Goal: Task Accomplishment & Management: Manage account settings

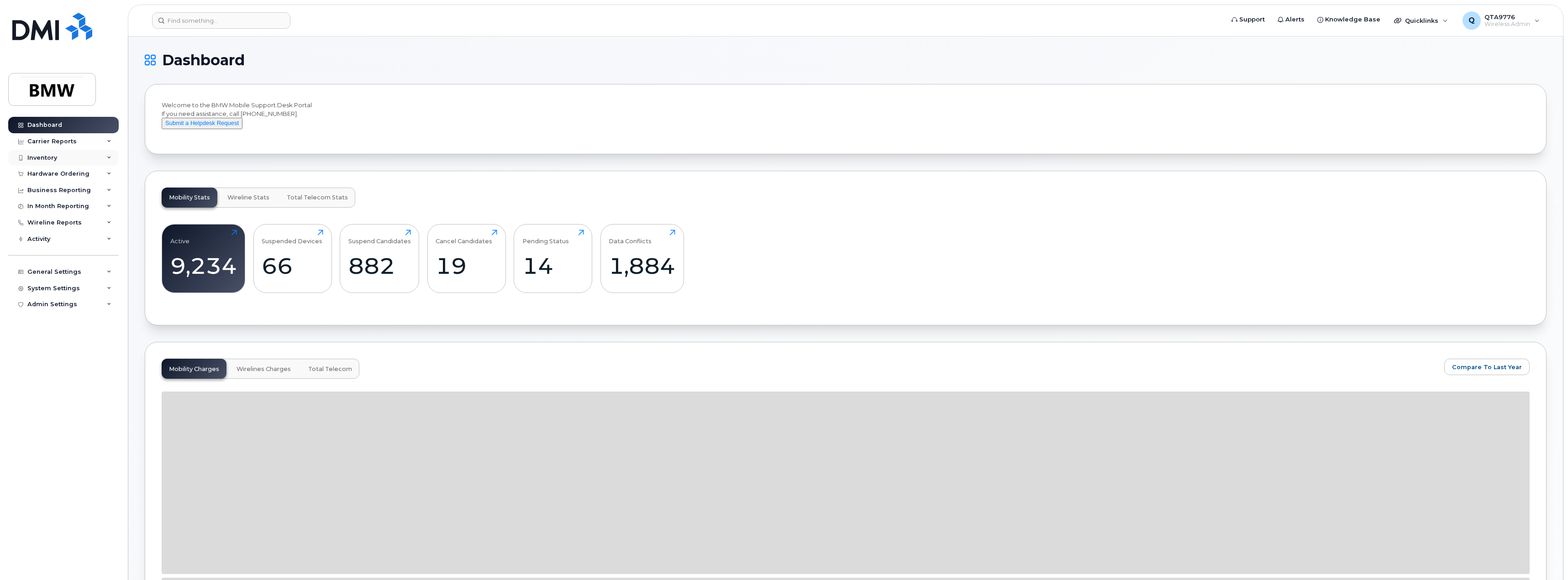
click at [48, 155] on div "Inventory" at bounding box center [42, 158] width 30 height 7
click at [60, 175] on div "Mobility Devices" at bounding box center [57, 174] width 52 height 8
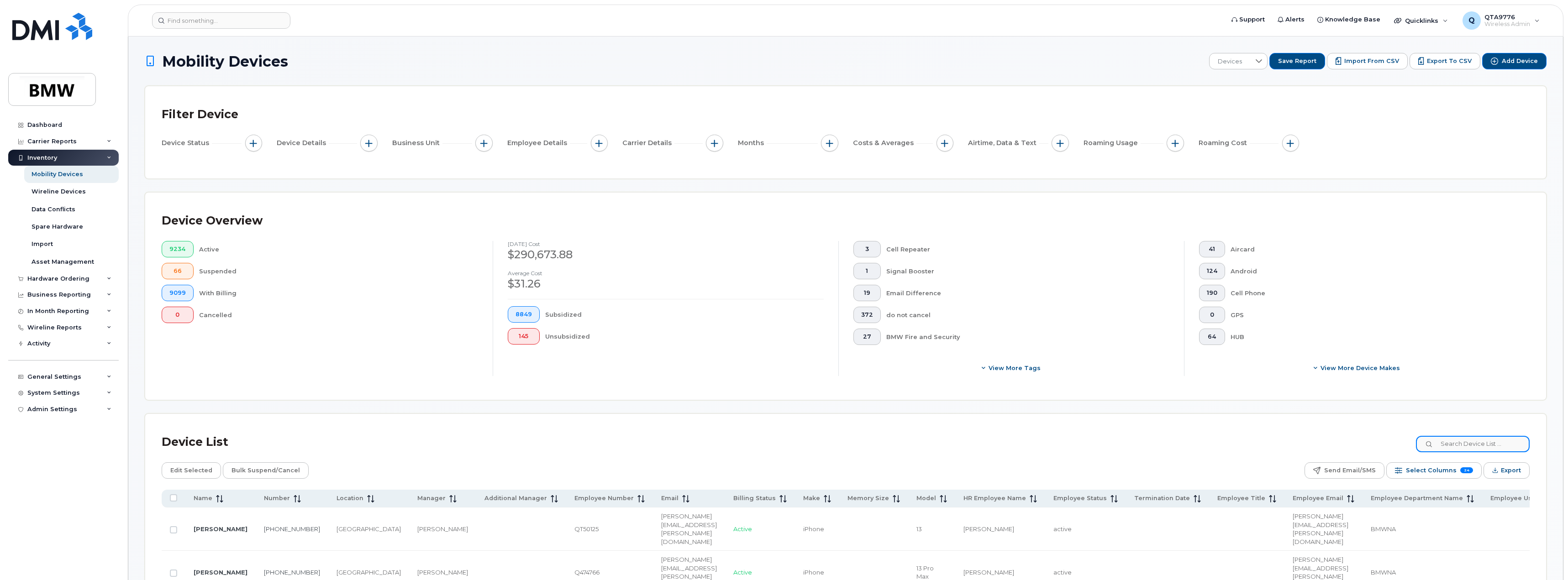
click at [1454, 446] on input at bounding box center [1472, 444] width 113 height 16
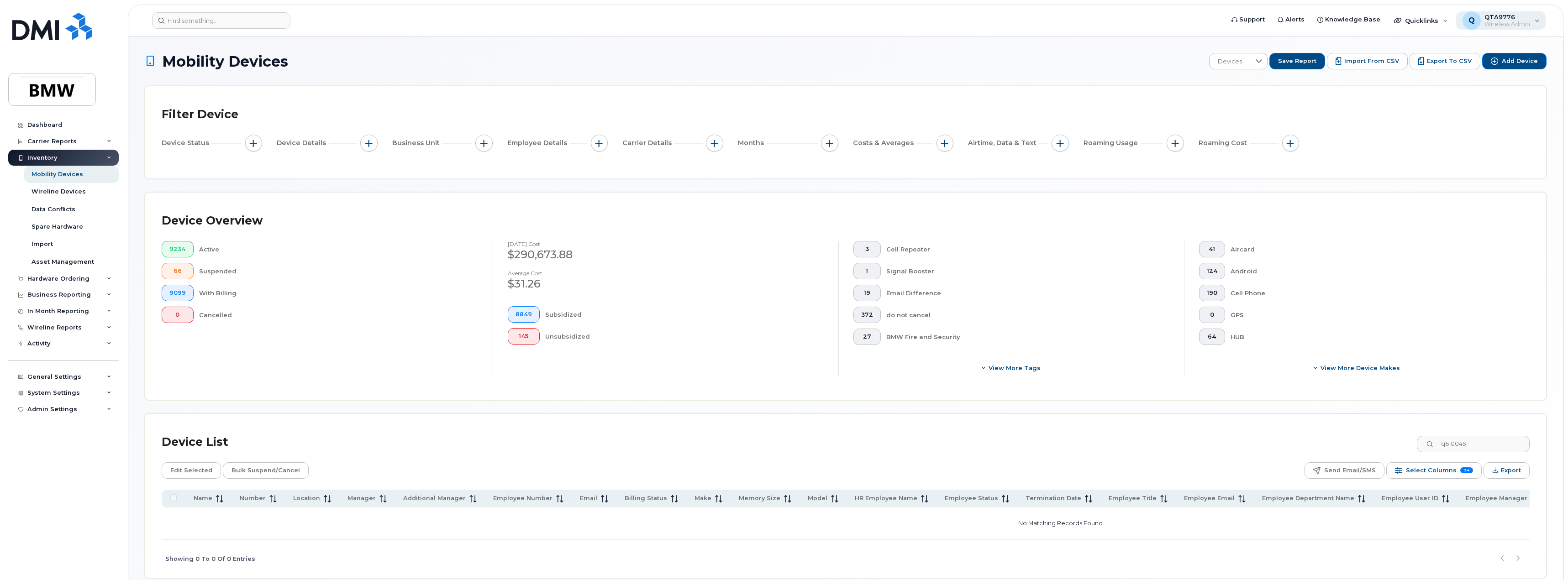
click at [1524, 21] on span "Wireless Admin" at bounding box center [1506, 24] width 46 height 7
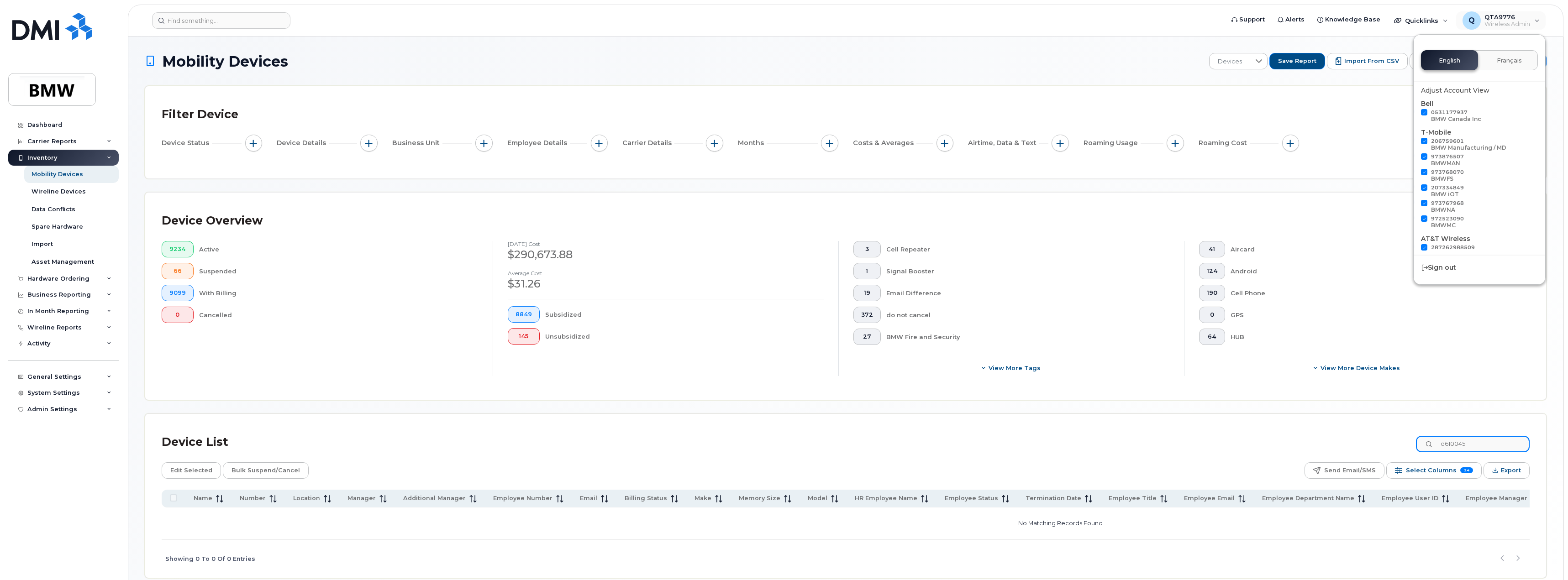
click at [1475, 442] on input "q610045" at bounding box center [1472, 444] width 113 height 16
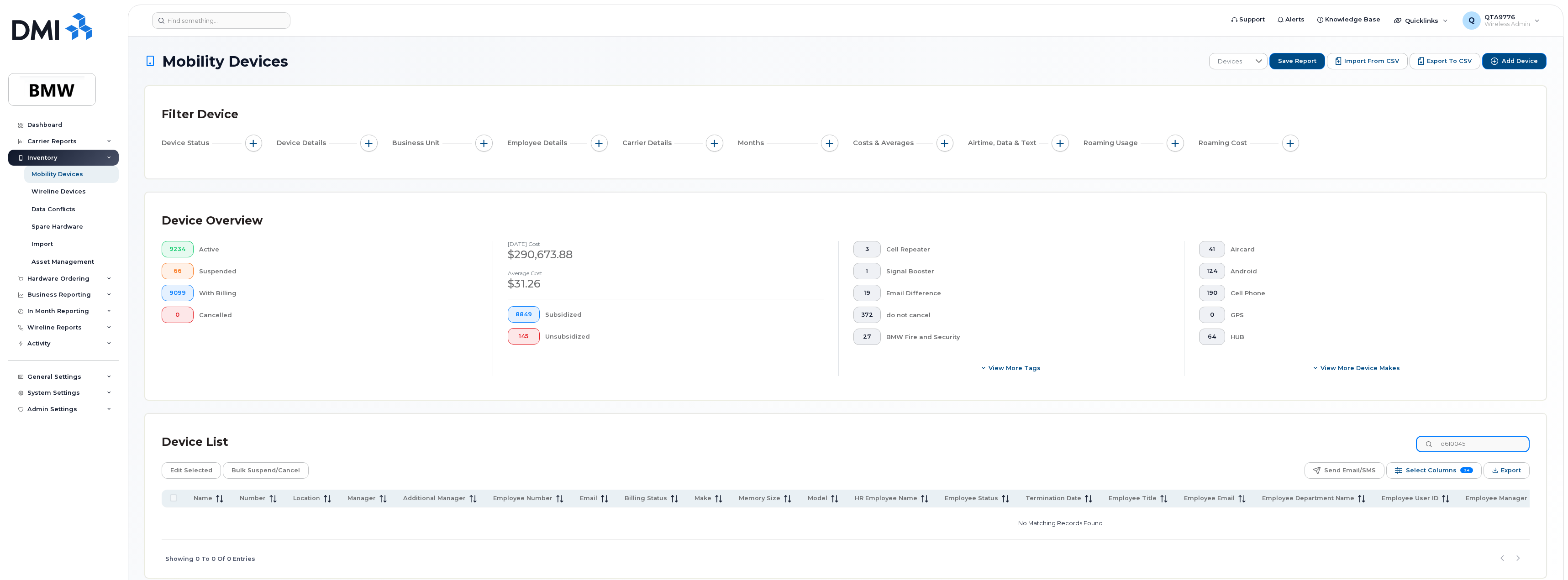
click at [1475, 442] on input "q610045" at bounding box center [1472, 444] width 113 height 16
type input "2019054578"
click at [204, 521] on link "Arnav Kannan" at bounding box center [221, 525] width 54 height 7
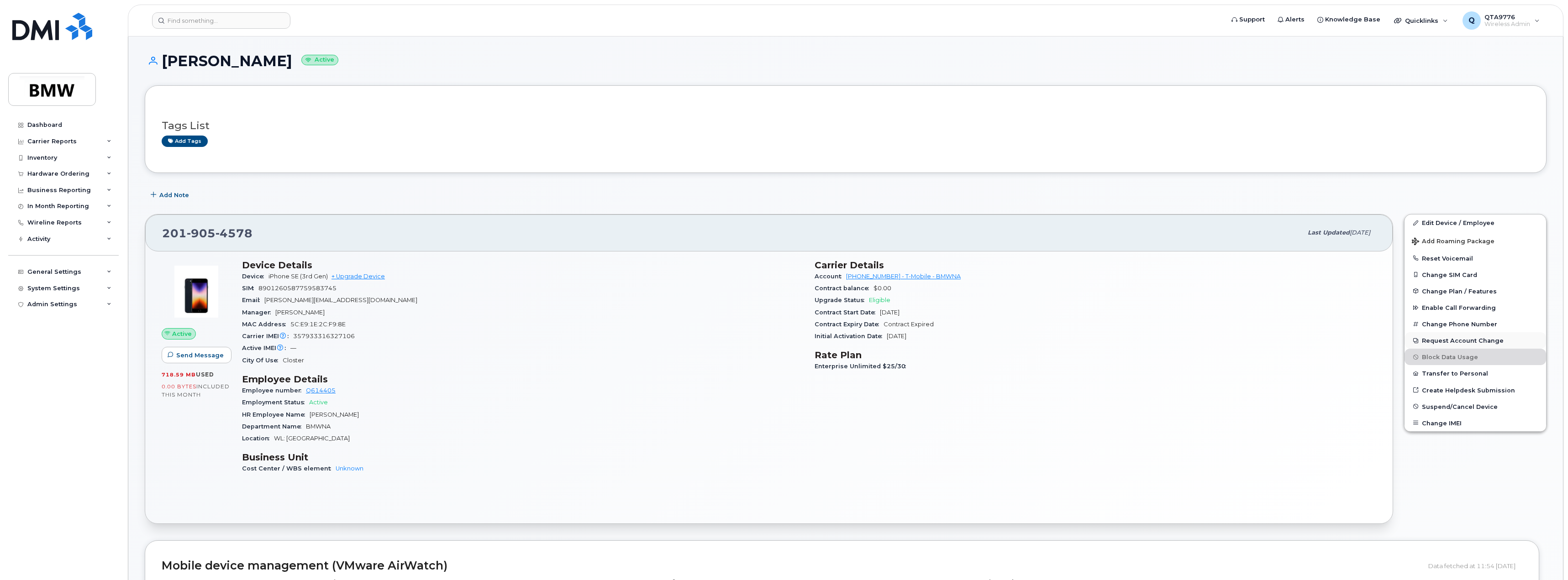
click at [1450, 344] on button "Request Account Change" at bounding box center [1475, 340] width 141 height 16
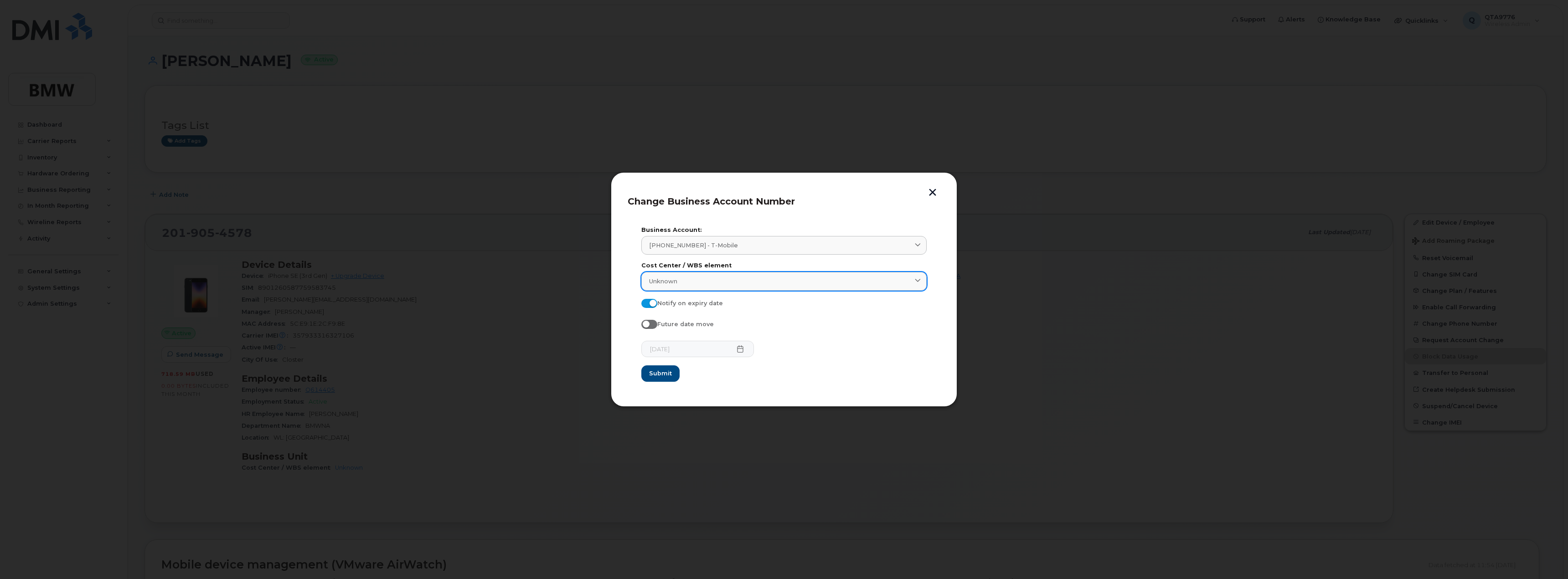
click at [741, 280] on div "Unknown" at bounding box center [783, 281] width 270 height 9
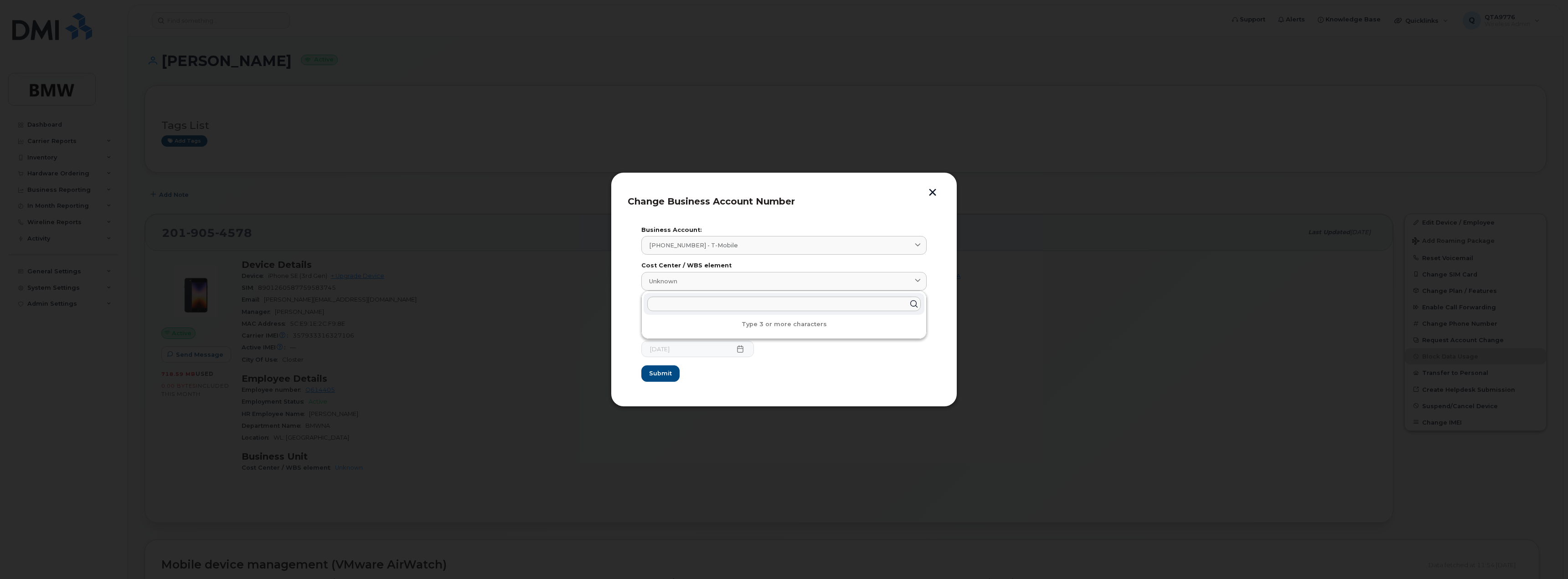
click at [732, 226] on section "Business Account: 973767968 - T-Mobile 0531177937 - Bell BMW Canada Inc 2067596…" at bounding box center [784, 304] width 313 height 171
click at [930, 189] on button "button" at bounding box center [933, 193] width 13 height 10
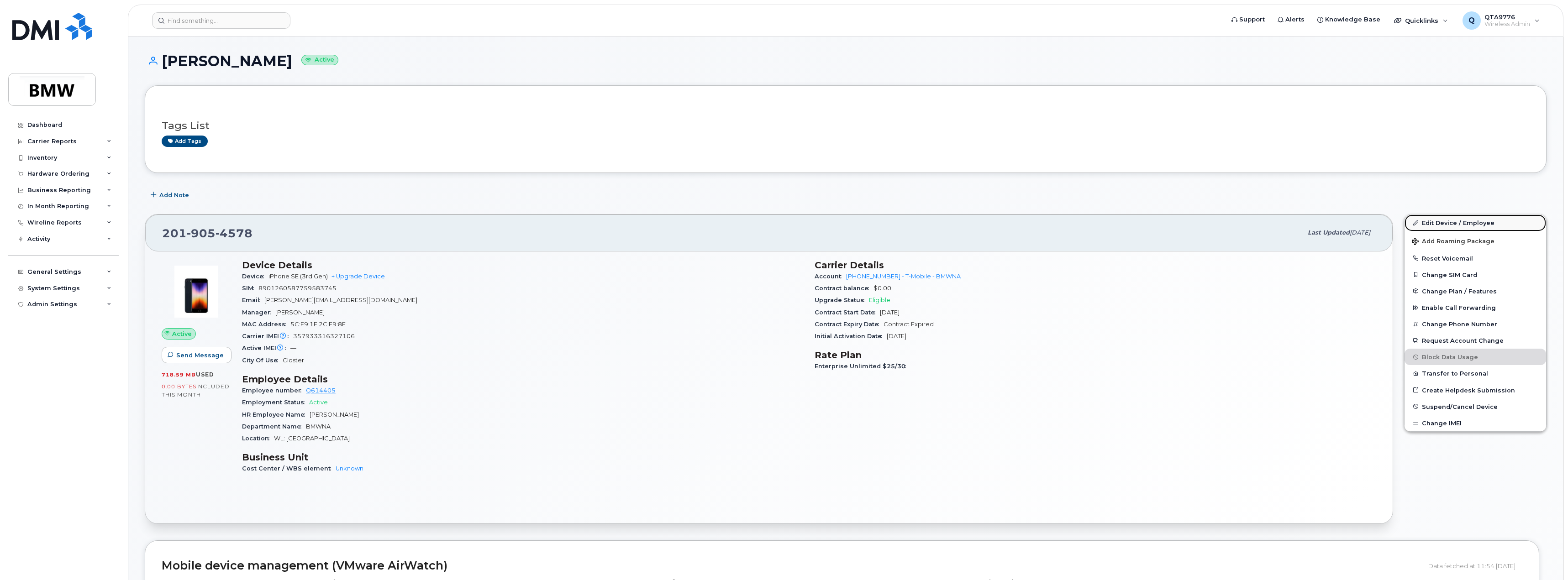
click at [1453, 224] on link "Edit Device / Employee" at bounding box center [1475, 222] width 141 height 16
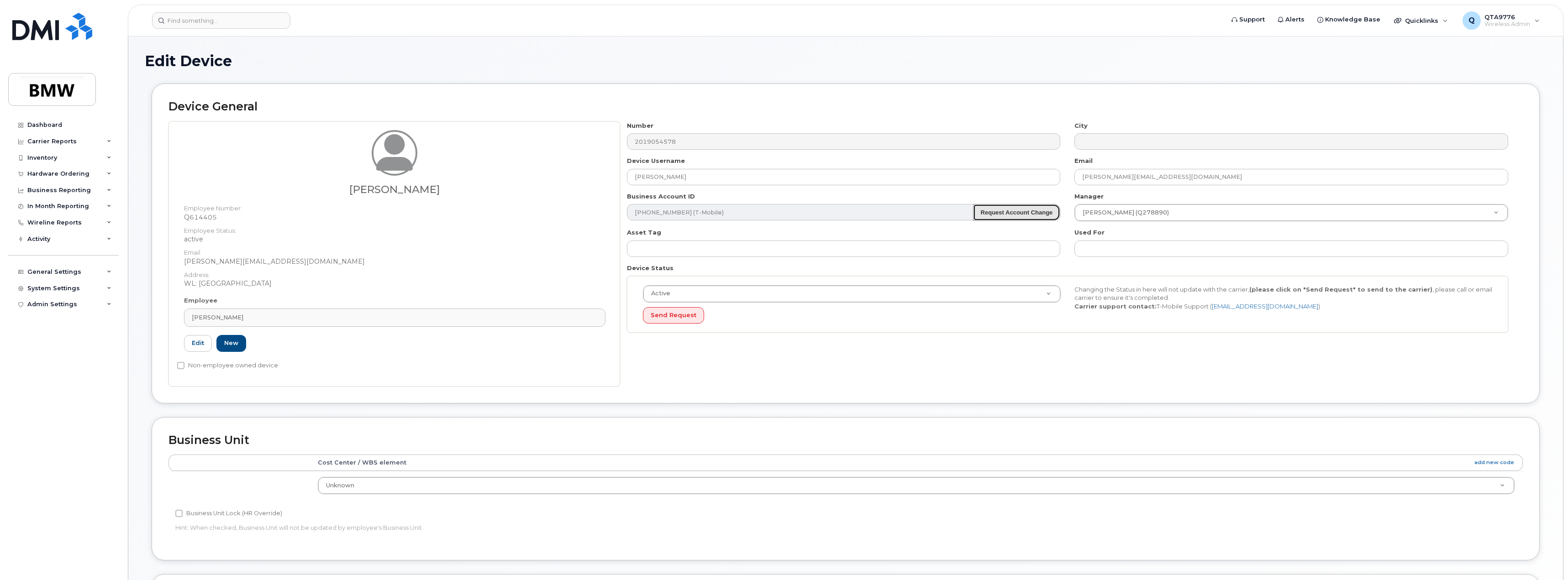
click at [1000, 213] on strong "Request Account Change" at bounding box center [1017, 212] width 72 height 7
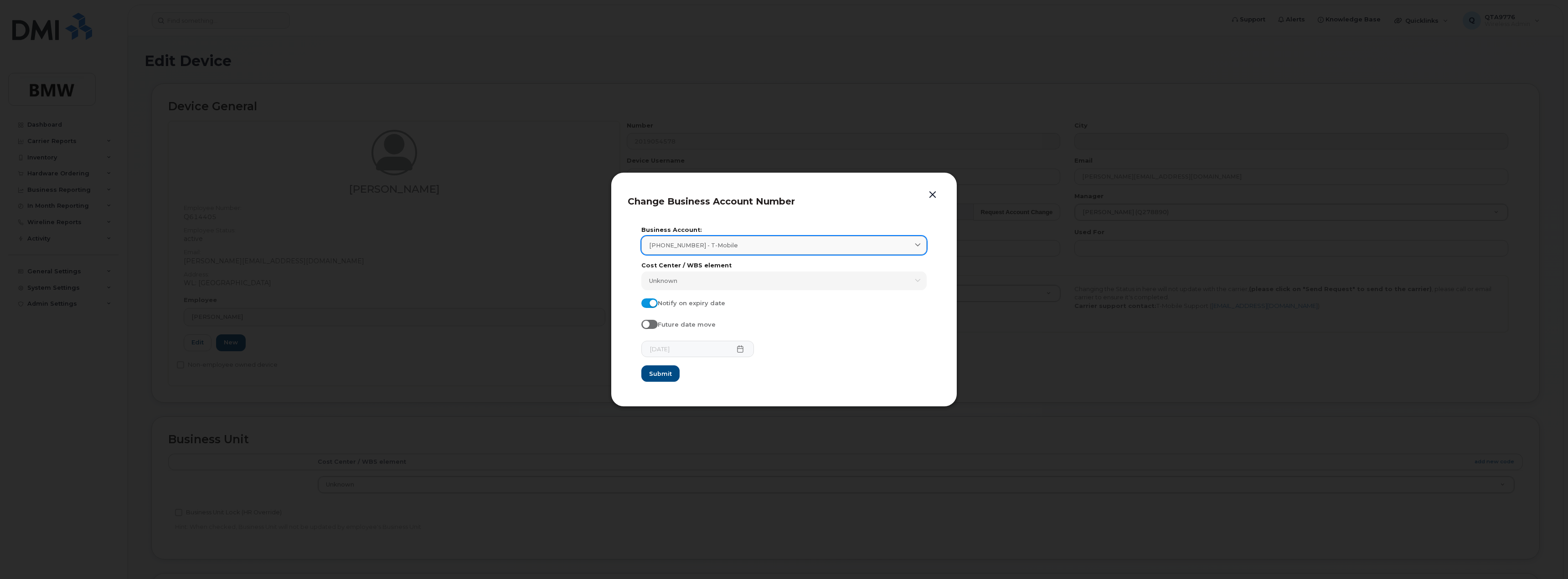
click at [753, 249] on div "973767968 - T-Mobile" at bounding box center [783, 245] width 270 height 9
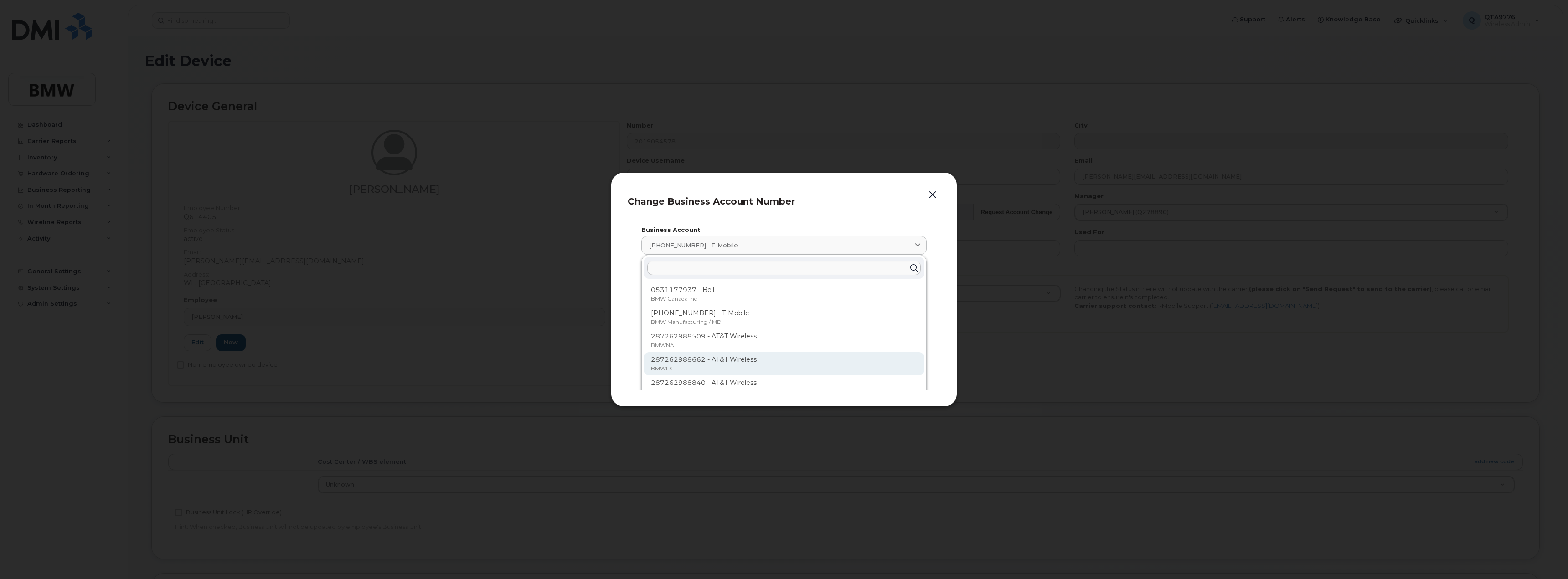
click at [737, 356] on p "287262988662 - AT&T Wireless" at bounding box center [783, 359] width 266 height 10
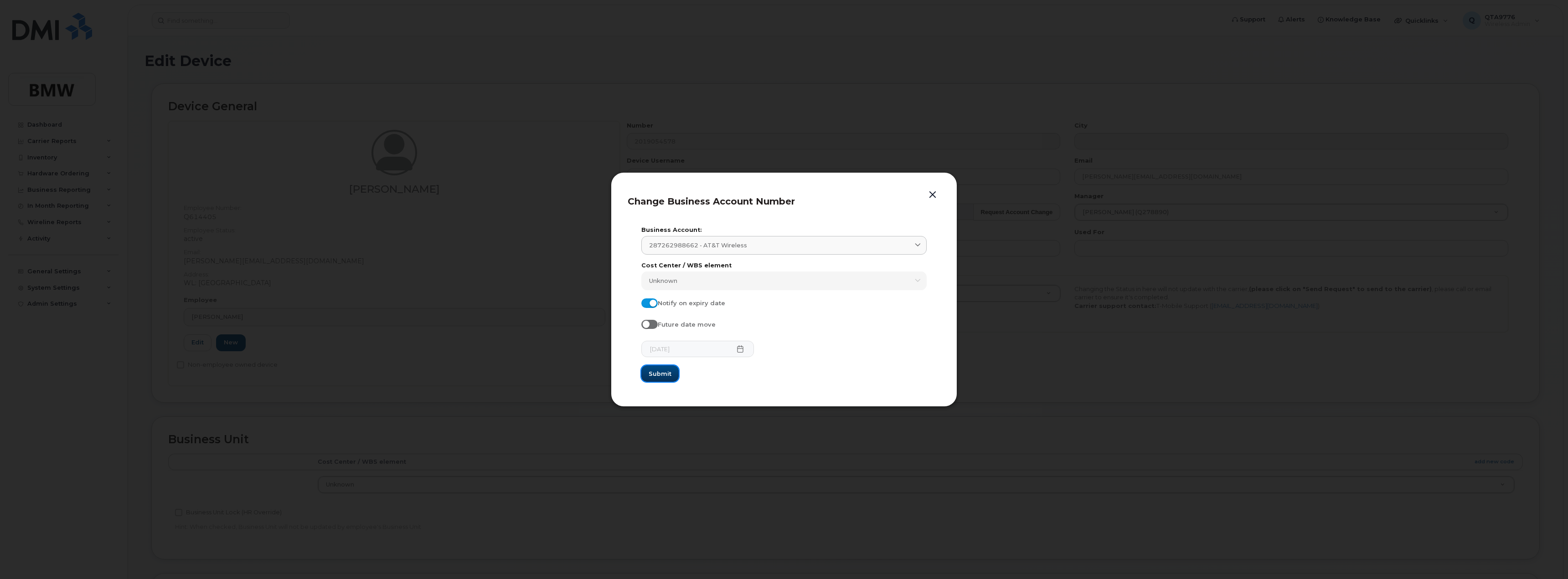
click at [671, 373] on button "Submit" at bounding box center [660, 373] width 37 height 16
type input "287262988662 (AT&T Wireless)"
type input "12246"
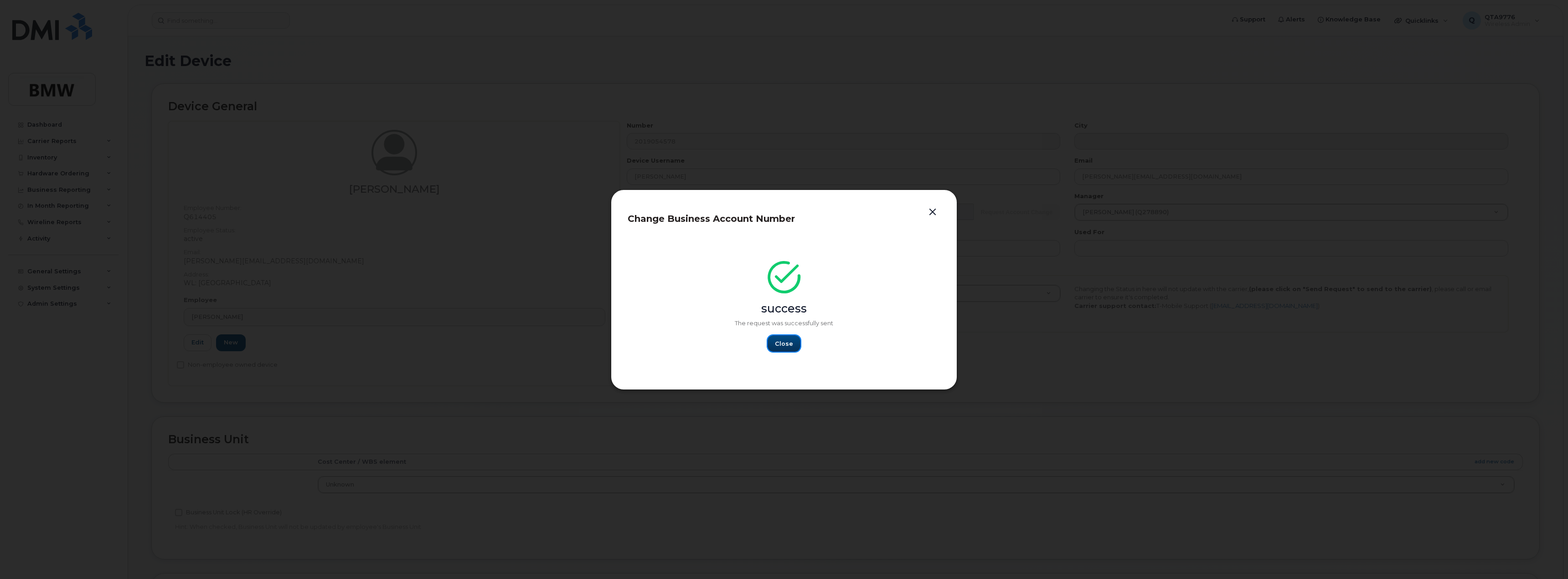
click at [778, 339] on span "Close" at bounding box center [784, 344] width 18 height 9
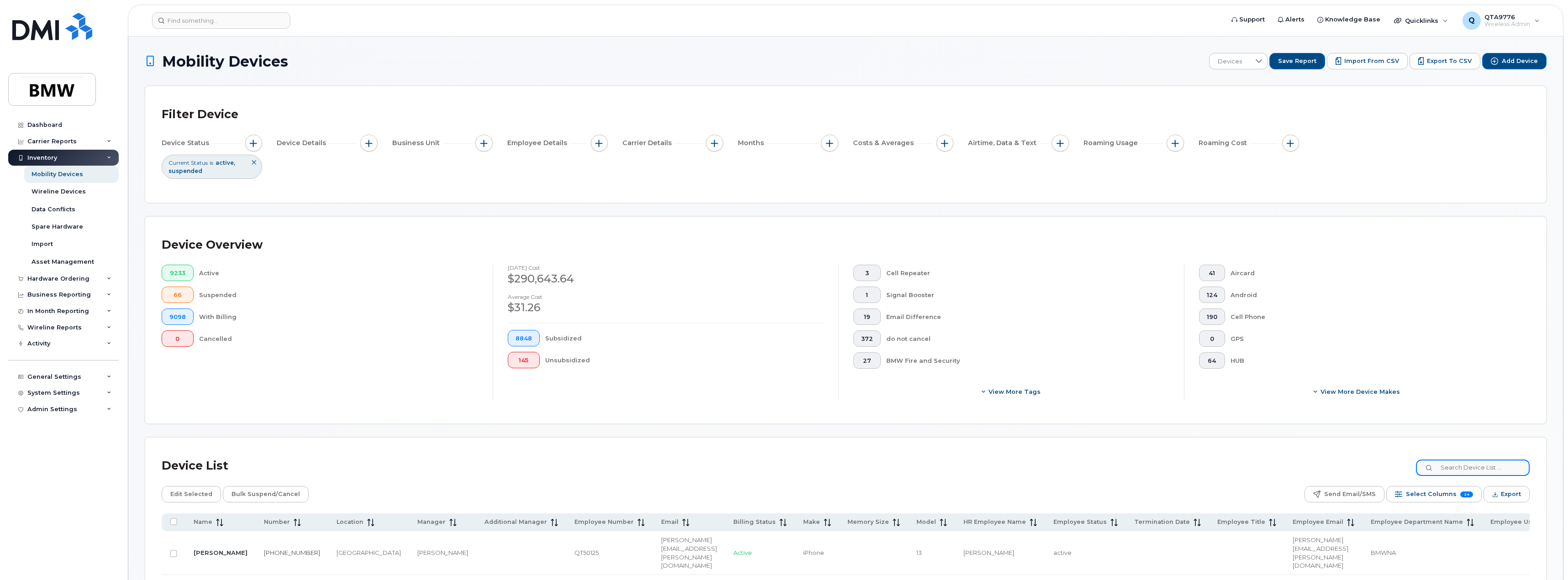
click at [1491, 463] on input at bounding box center [1472, 467] width 113 height 16
type input "2019054578"
click at [1464, 467] on input "2019054578" at bounding box center [1472, 467] width 113 height 16
click at [1489, 469] on input "2019054578" at bounding box center [1472, 467] width 113 height 16
click at [1489, 24] on span "Wireless Admin" at bounding box center [1506, 24] width 46 height 7
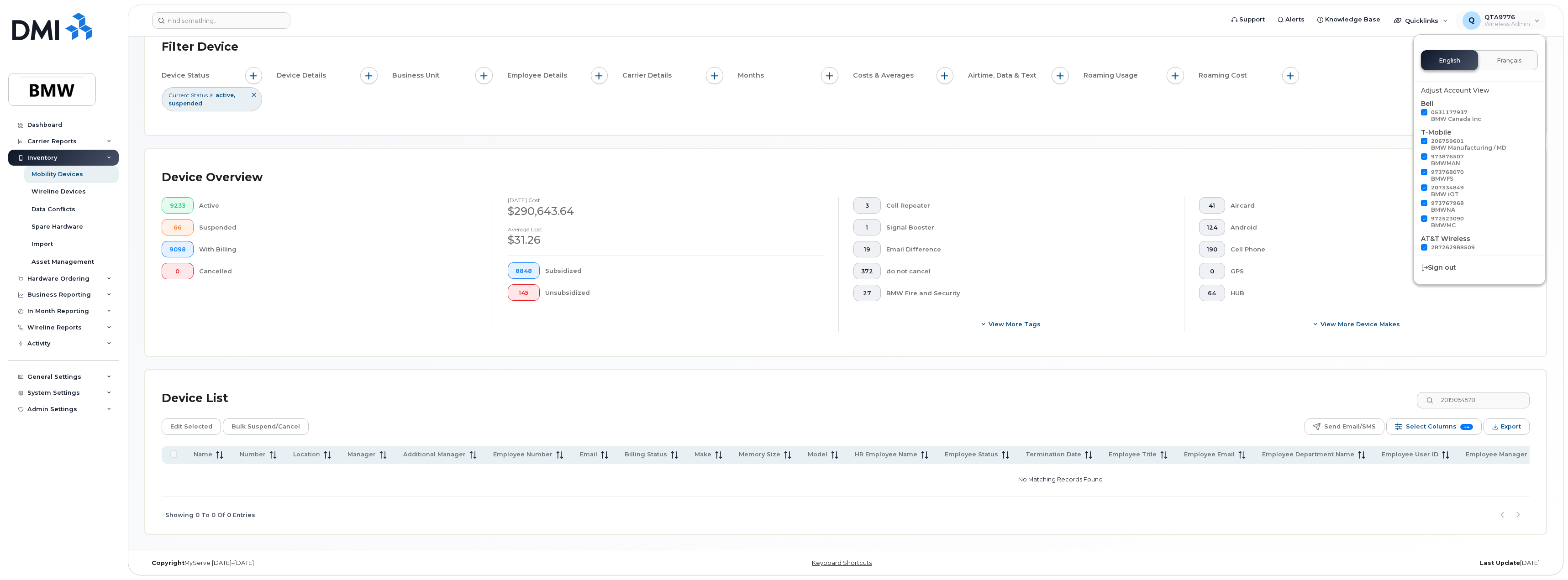
scroll to position [70, 0]
drag, startPoint x: 1489, startPoint y: 396, endPoint x: 1404, endPoint y: 390, distance: 85.2
click at [1404, 390] on div "Device List 2019054578" at bounding box center [846, 398] width 1368 height 24
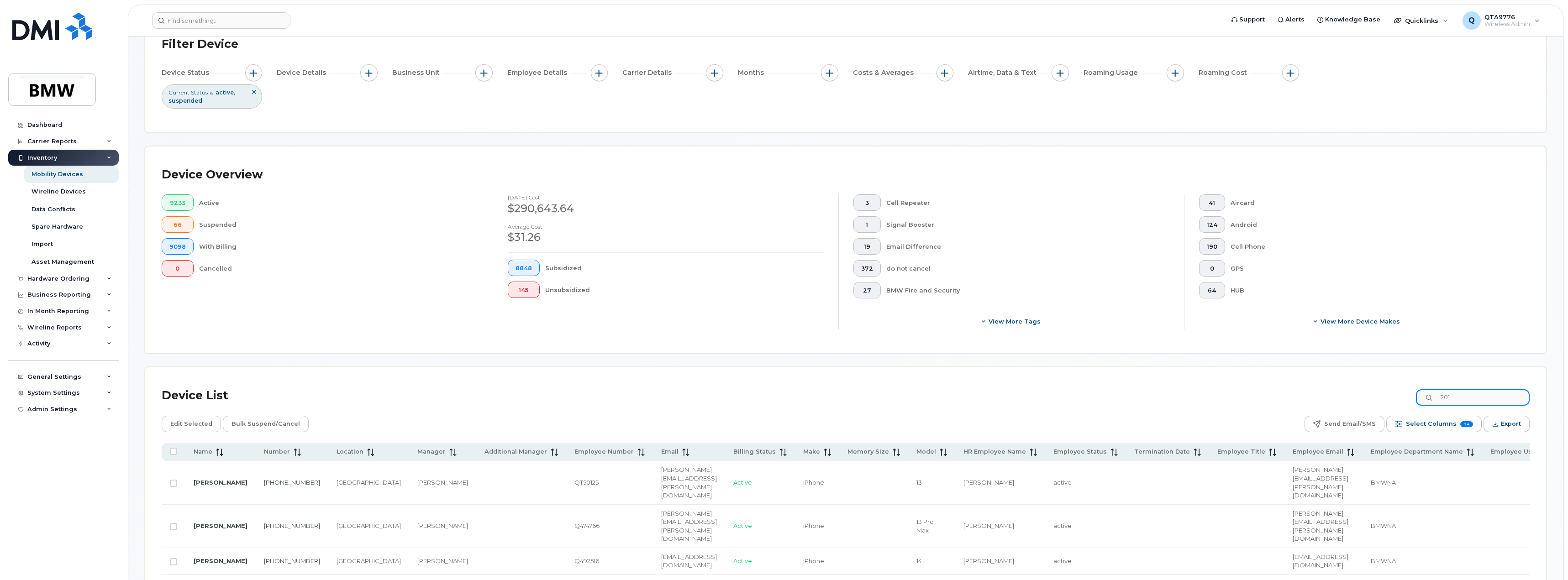
drag, startPoint x: 1482, startPoint y: 401, endPoint x: 1429, endPoint y: 396, distance: 53.2
click at [1429, 396] on input "201" at bounding box center [1472, 397] width 113 height 16
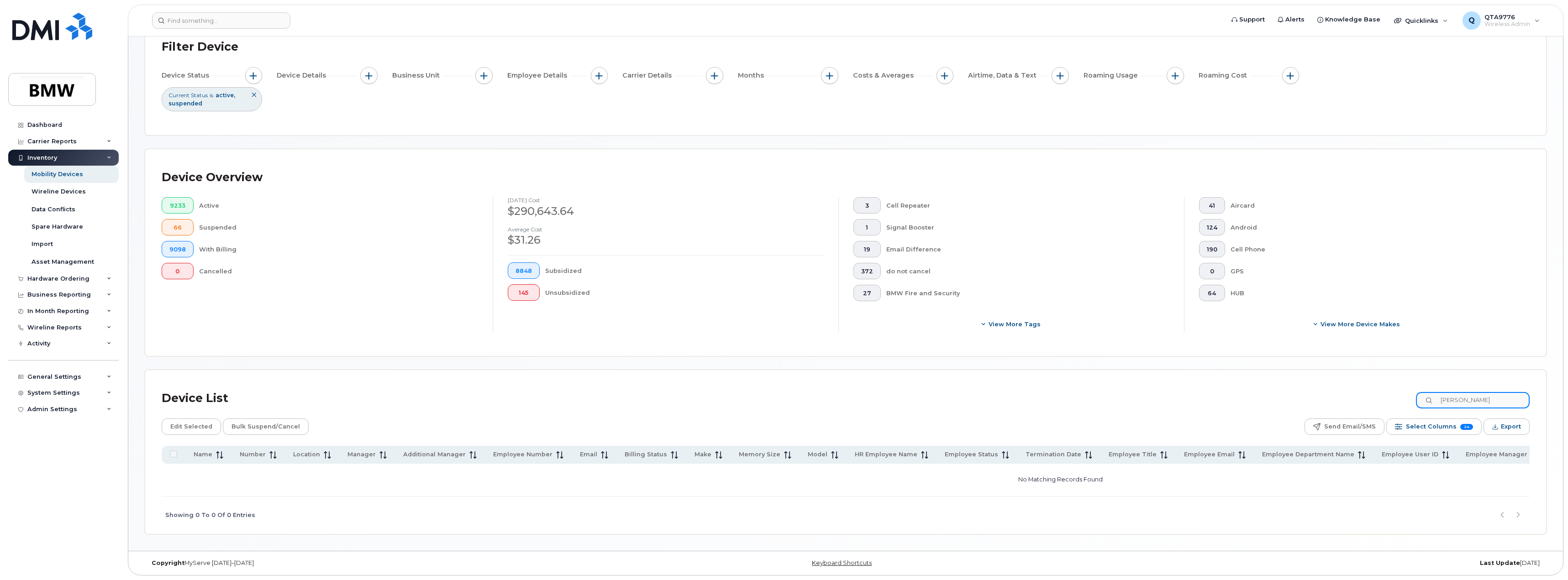
type input "[PERSON_NAME]"
click at [69, 175] on div "Mobility Devices" at bounding box center [57, 174] width 52 height 8
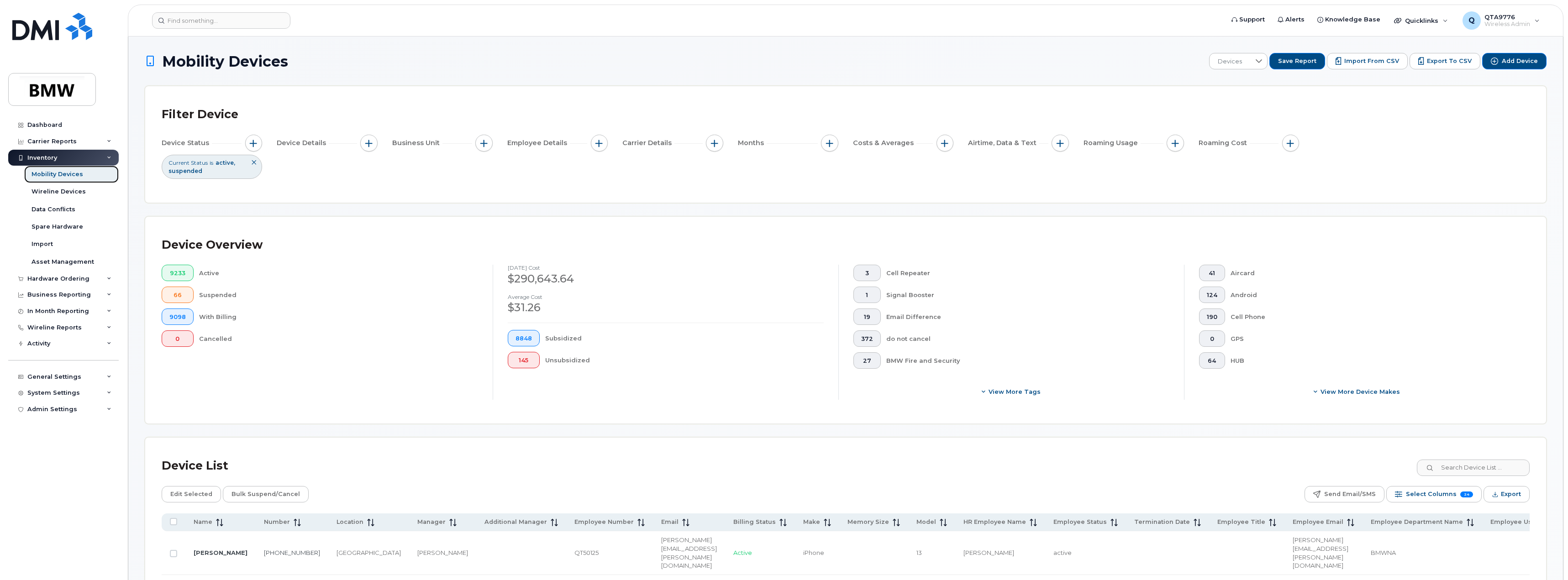
click at [50, 177] on div "Mobility Devices" at bounding box center [57, 174] width 52 height 8
click at [46, 243] on div "Import" at bounding box center [42, 244] width 21 height 8
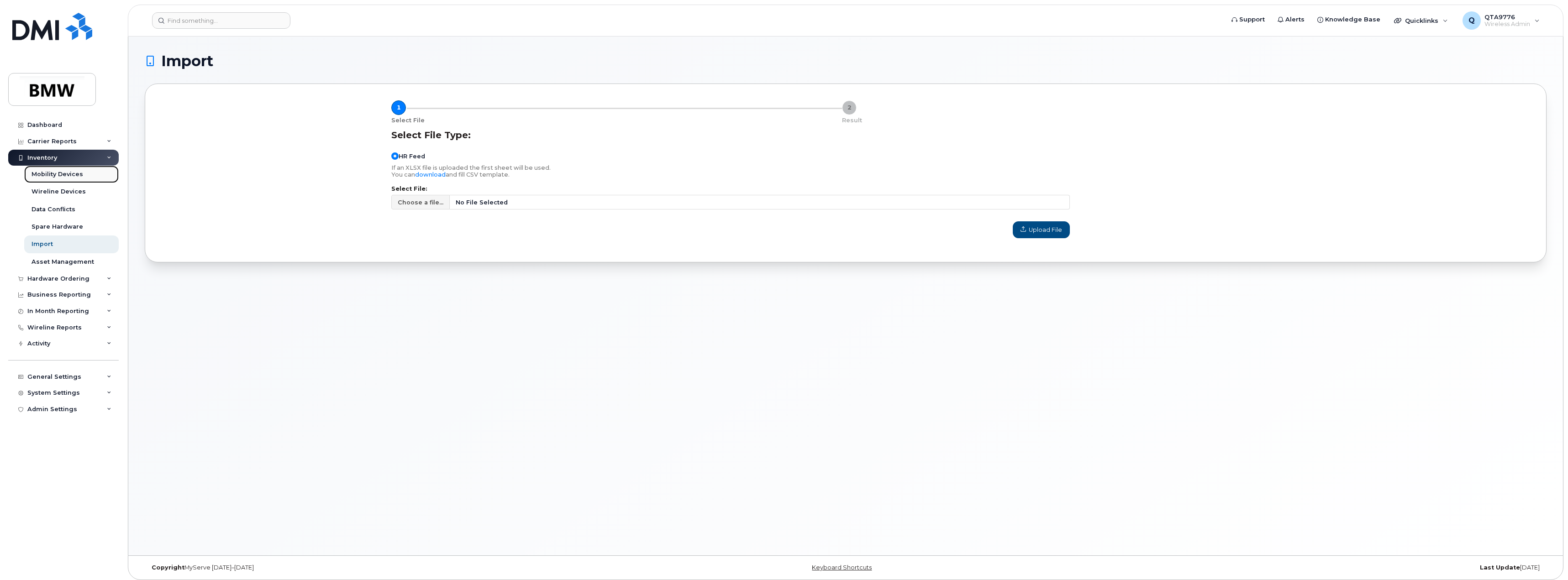
click at [55, 175] on div "Mobility Devices" at bounding box center [57, 174] width 52 height 8
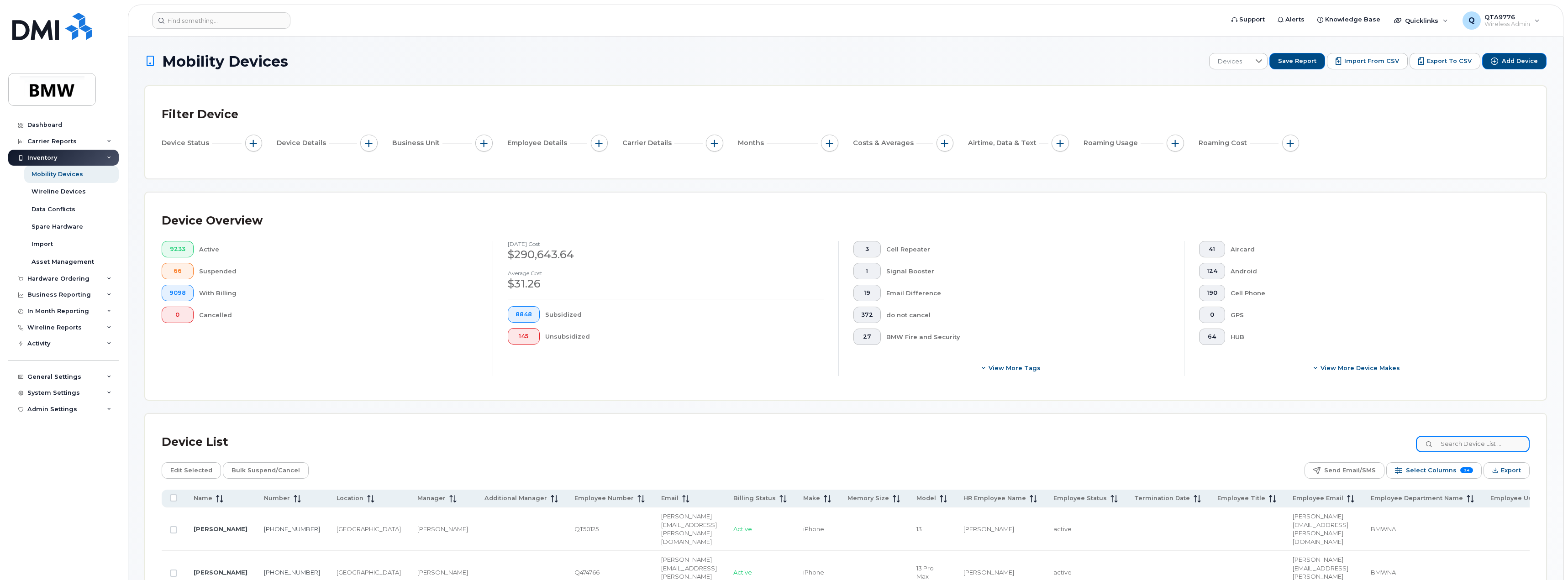
click at [1450, 440] on input at bounding box center [1472, 444] width 113 height 16
type input "a"
type input "201905"
click at [1519, 22] on span "Wireless Admin" at bounding box center [1506, 24] width 46 height 7
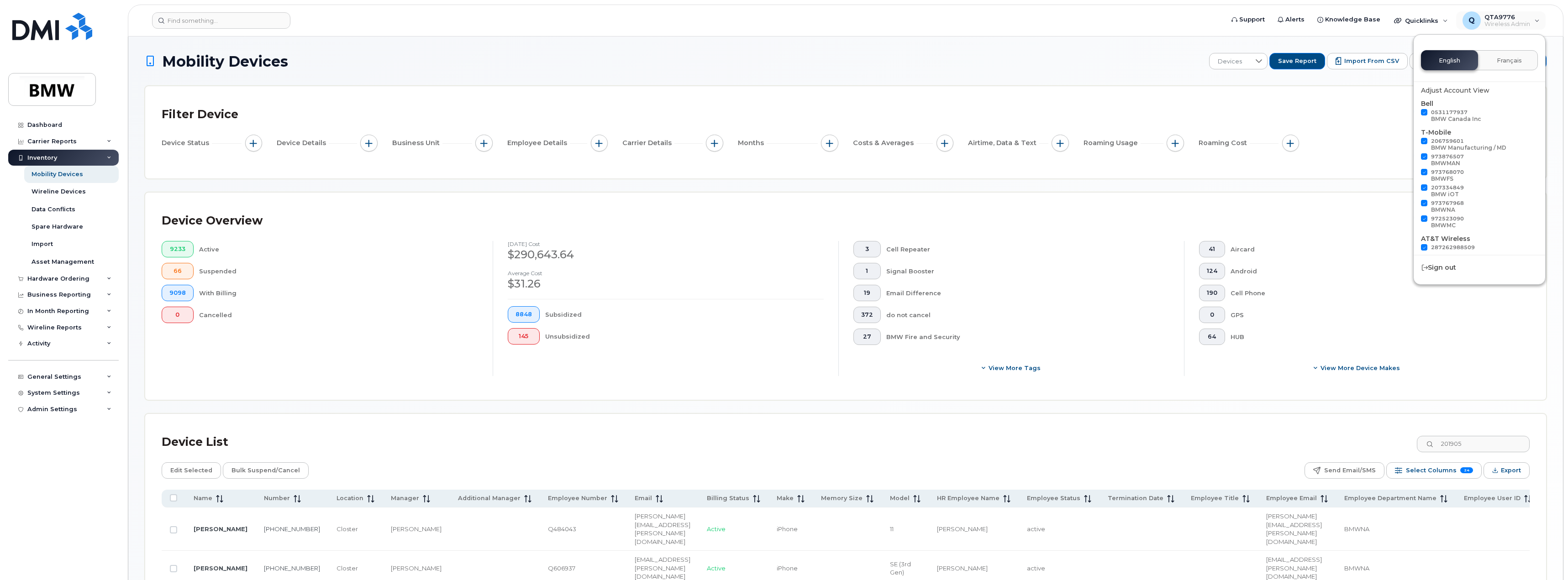
click at [1425, 113] on span at bounding box center [1424, 112] width 6 height 6
click at [1414, 113] on input "0531177937 BMW Canada Inc" at bounding box center [1411, 111] width 4 height 4
checkbox input "false"
click at [1424, 246] on span at bounding box center [1424, 247] width 6 height 6
click at [1414, 246] on input "287262988509 BMWNA" at bounding box center [1411, 246] width 4 height 4
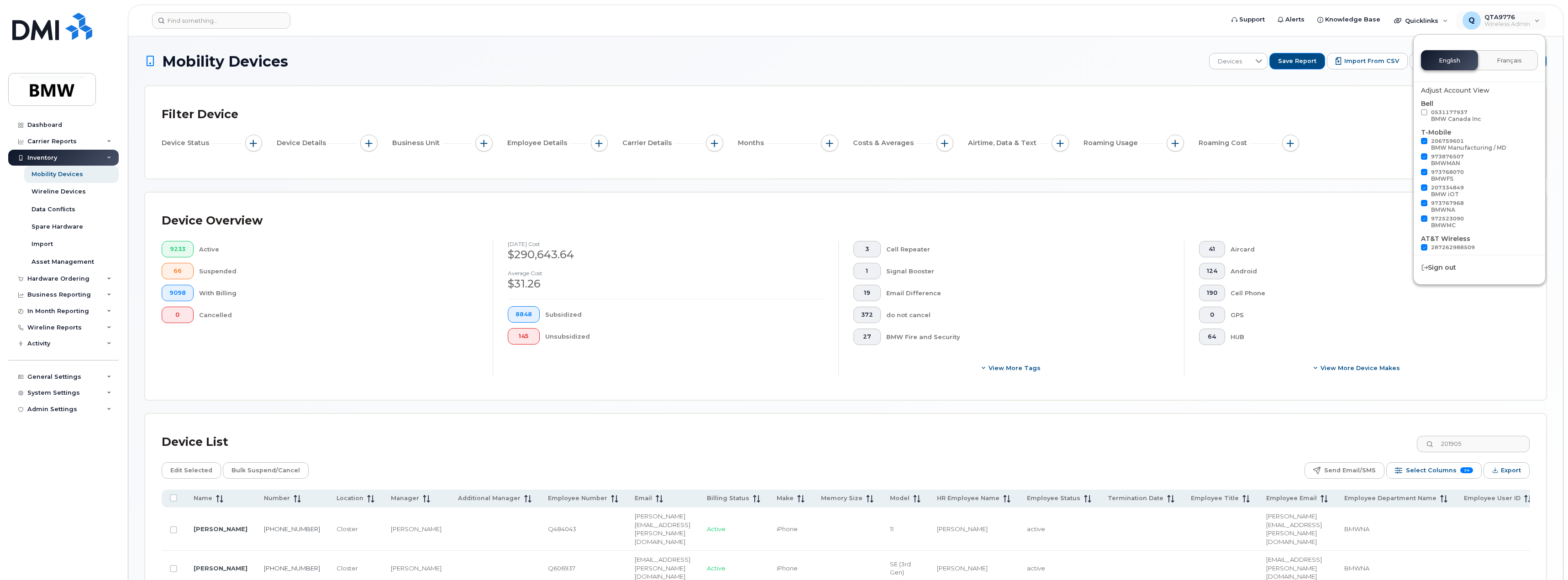
checkbox input "false"
click at [1369, 222] on div "Device Overview" at bounding box center [846, 221] width 1368 height 24
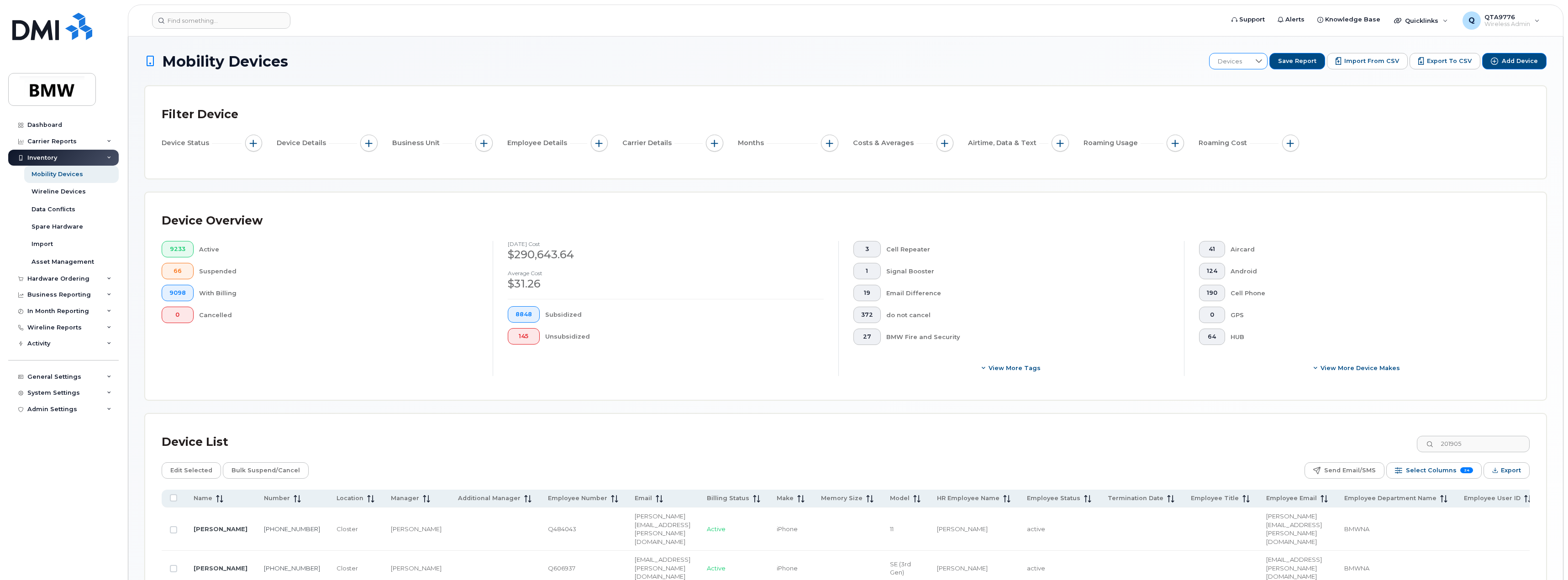
click at [1263, 65] on icon at bounding box center [1259, 61] width 7 height 7
click at [1168, 55] on h1 "Mobility Devices" at bounding box center [674, 62] width 1059 height 16
click at [44, 122] on div "Dashboard" at bounding box center [45, 125] width 35 height 7
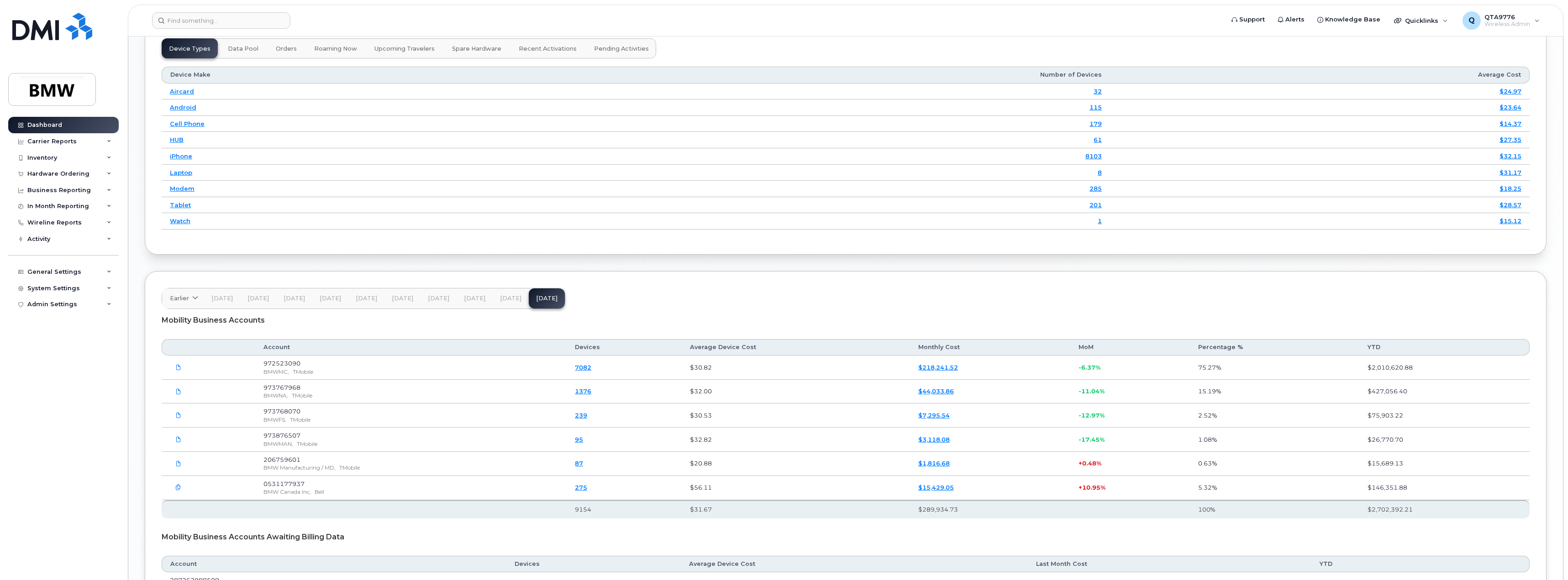
scroll to position [1049, 0]
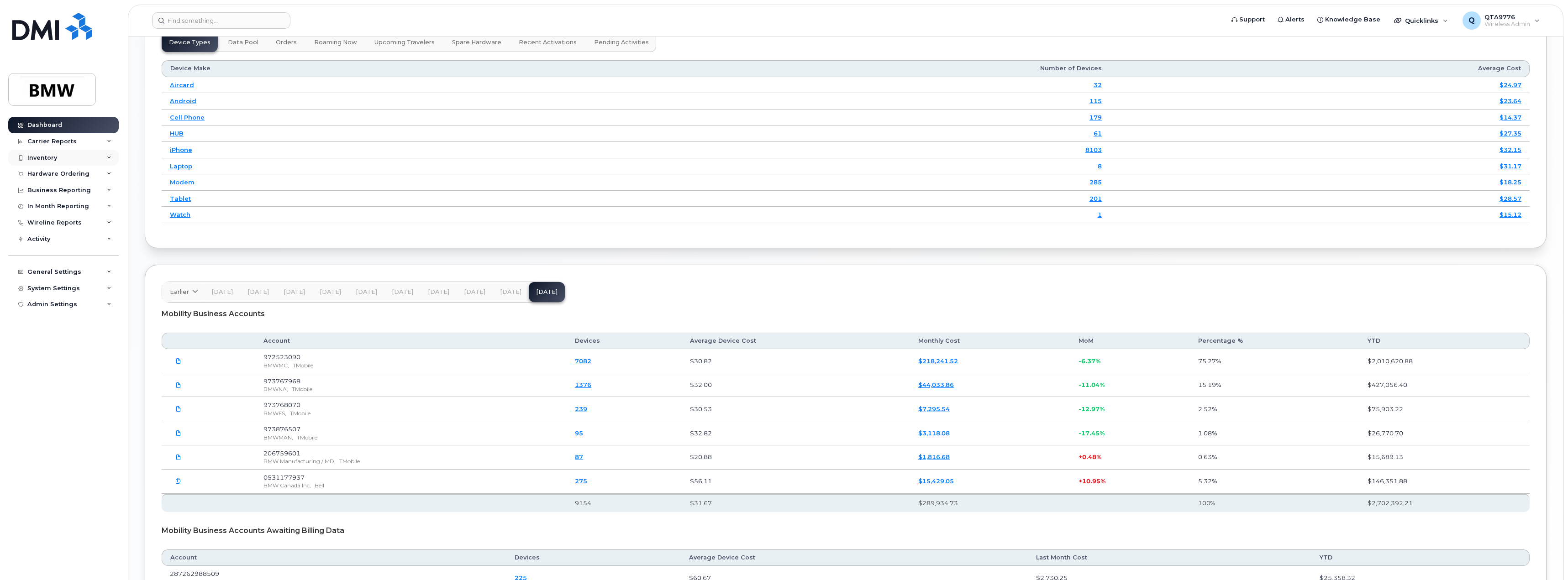
click at [37, 154] on div "Inventory" at bounding box center [42, 158] width 30 height 7
click at [40, 174] on div "Mobility Devices" at bounding box center [57, 174] width 52 height 8
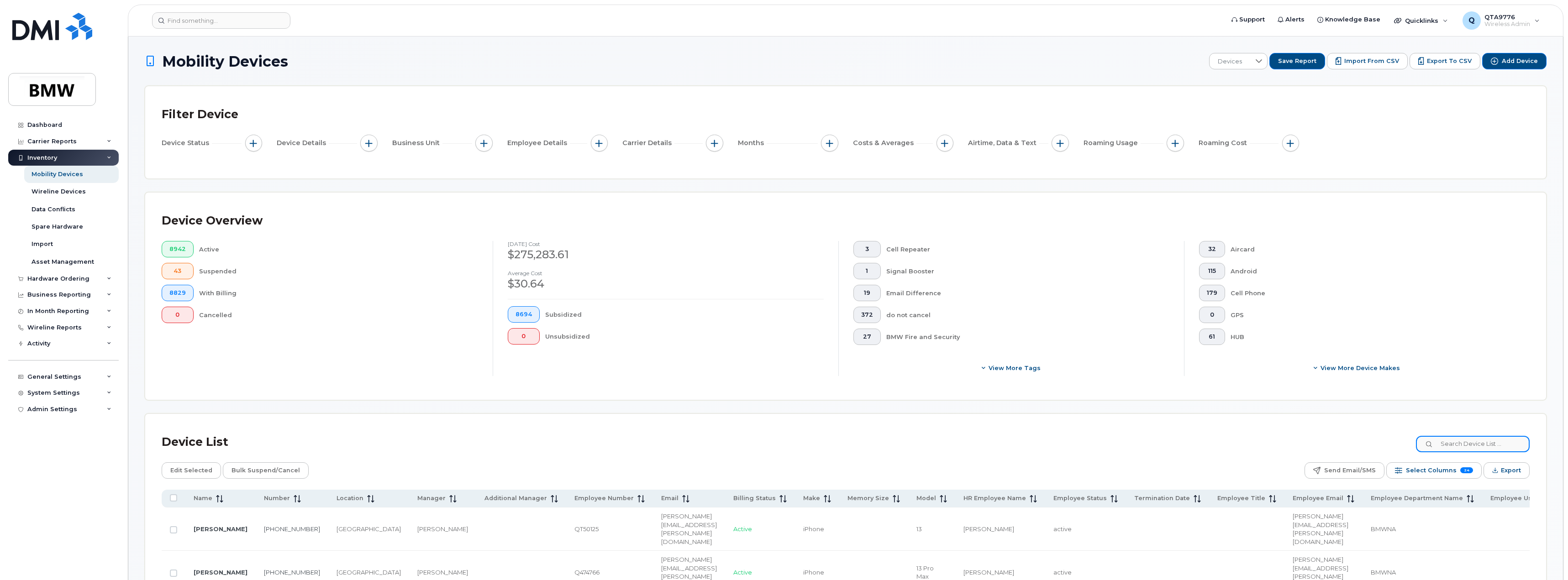
click at [1464, 439] on input at bounding box center [1472, 444] width 113 height 16
type input "a"
click at [1460, 444] on input "204-905-" at bounding box center [1472, 444] width 113 height 16
click at [1483, 442] on input "201-905-" at bounding box center [1472, 444] width 113 height 16
drag, startPoint x: 1502, startPoint y: 444, endPoint x: 1428, endPoint y: 446, distance: 74.0
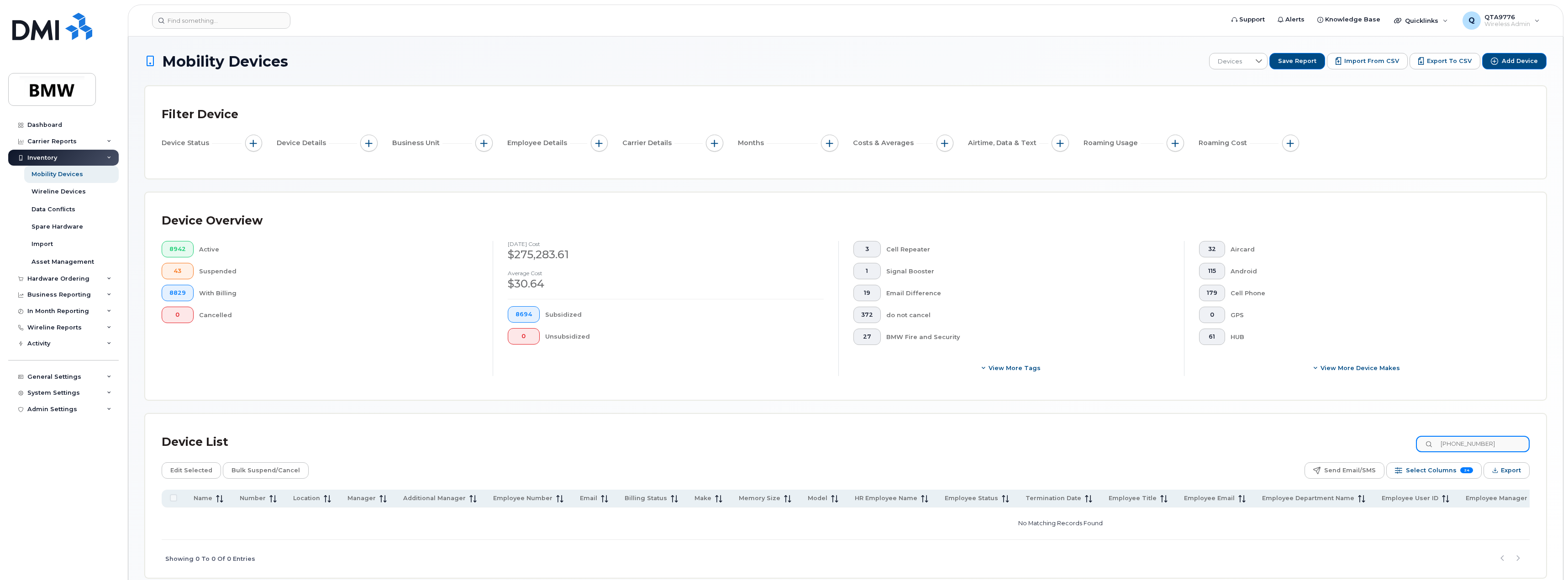
click at [1428, 446] on input "[PHONE_NUMBER]" at bounding box center [1472, 444] width 113 height 16
type input "[PHONE_NUMBER]"
